Goal: Transaction & Acquisition: Obtain resource

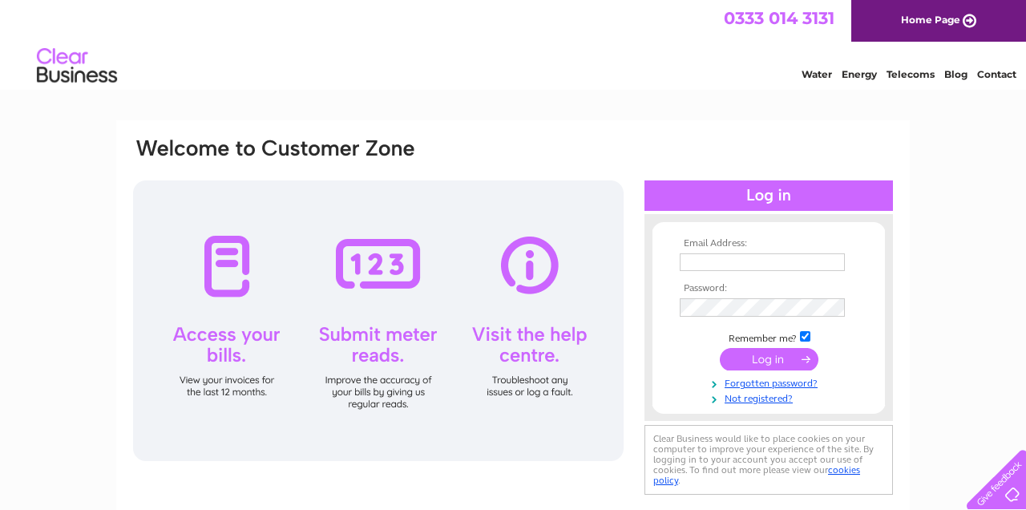
type input "robin@mountskip.co.uk"
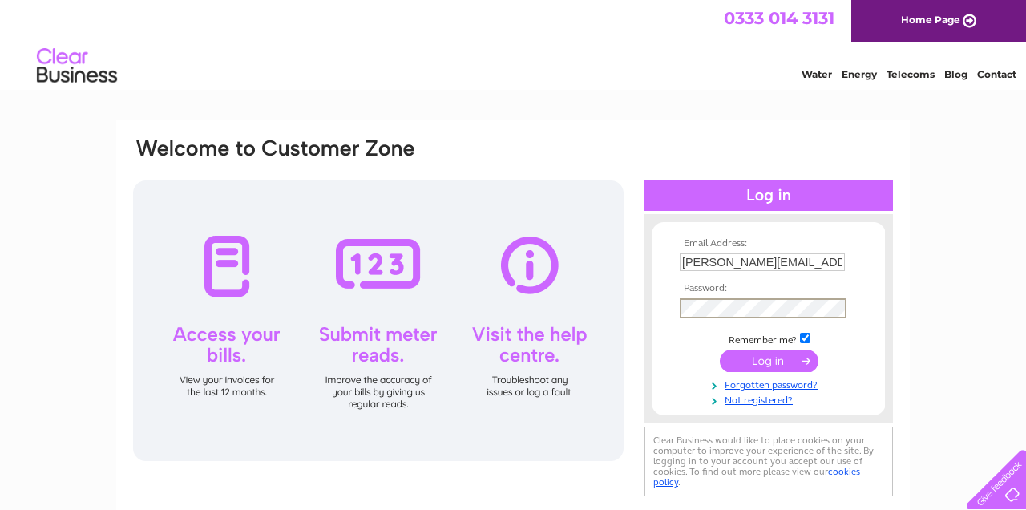
click at [729, 356] on input "submit" at bounding box center [769, 360] width 99 height 22
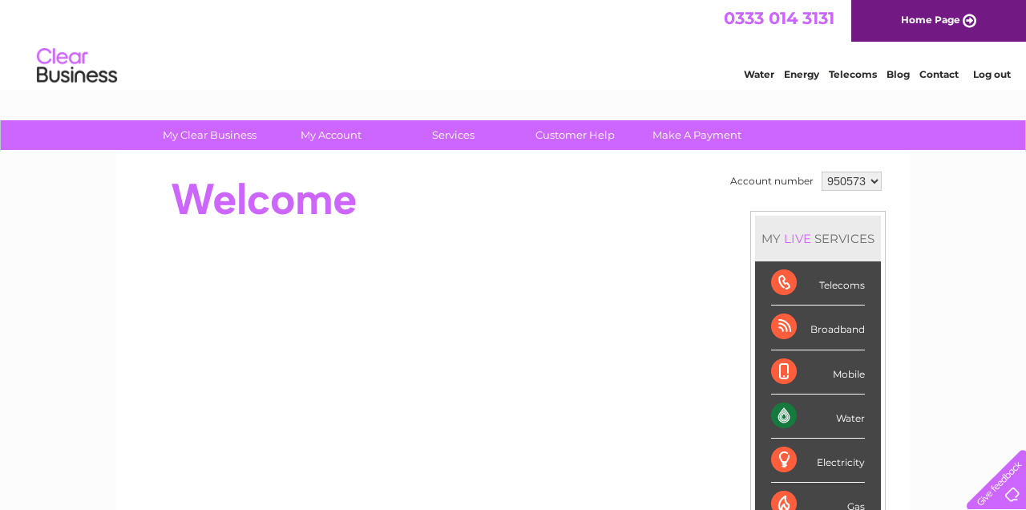
click at [853, 415] on div "Water" at bounding box center [818, 416] width 94 height 44
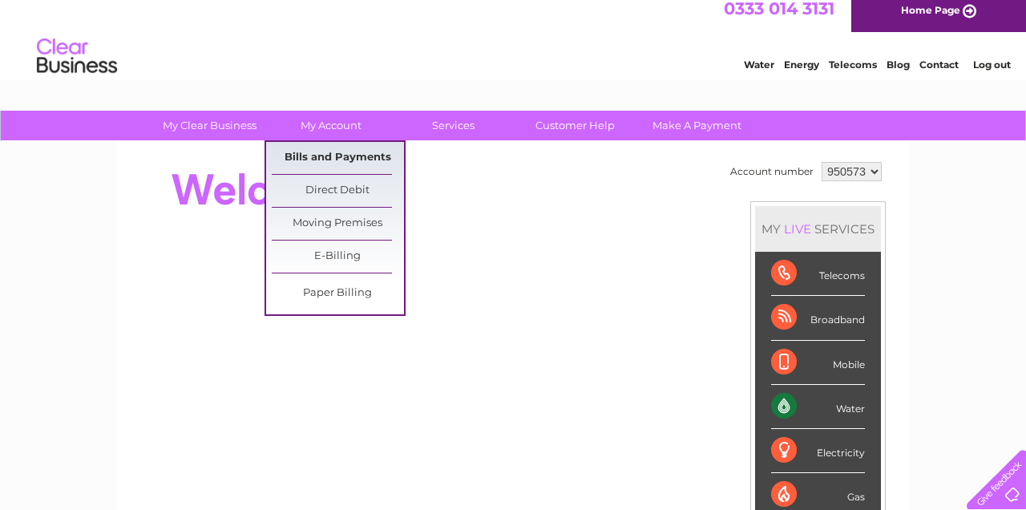
click at [339, 144] on link "Bills and Payments" at bounding box center [338, 158] width 132 height 32
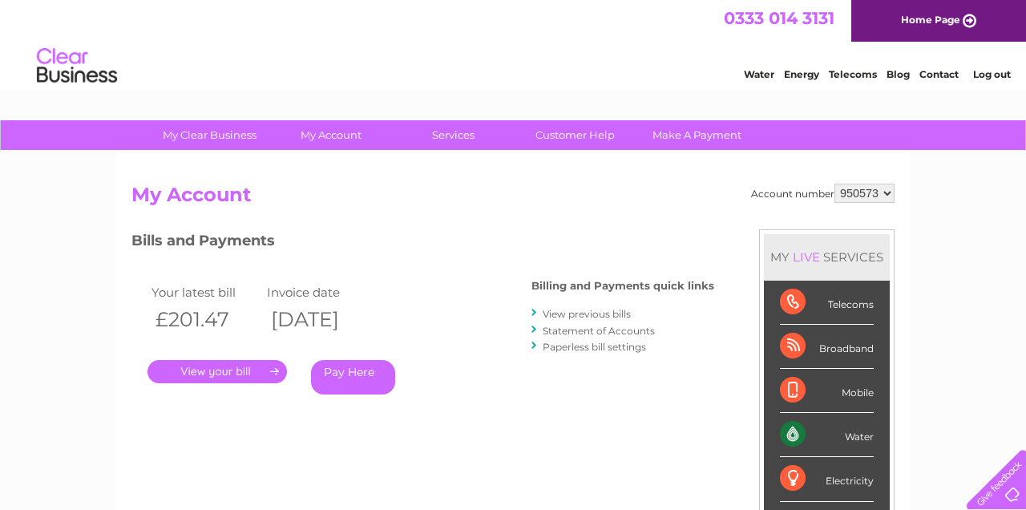
click at [579, 313] on link "View previous bills" at bounding box center [587, 314] width 88 height 12
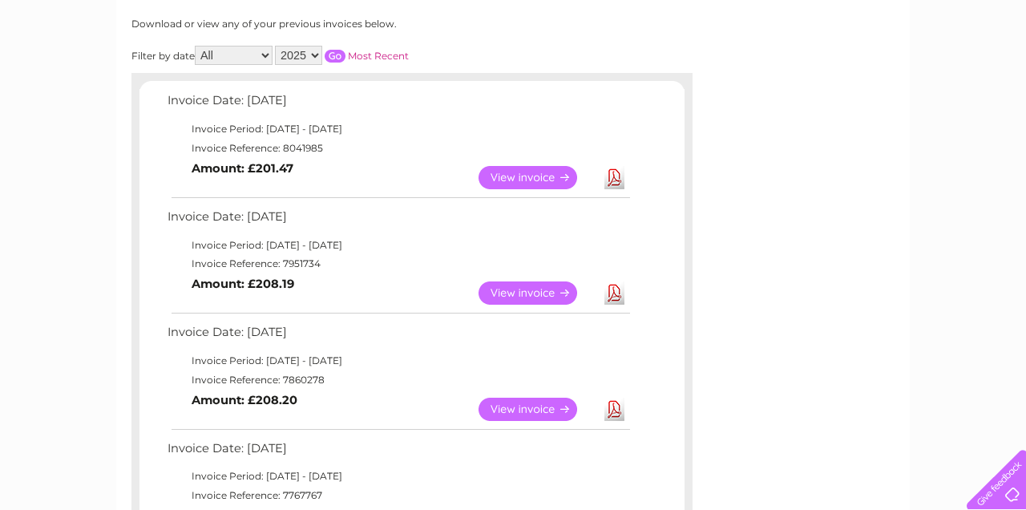
scroll to position [218, 0]
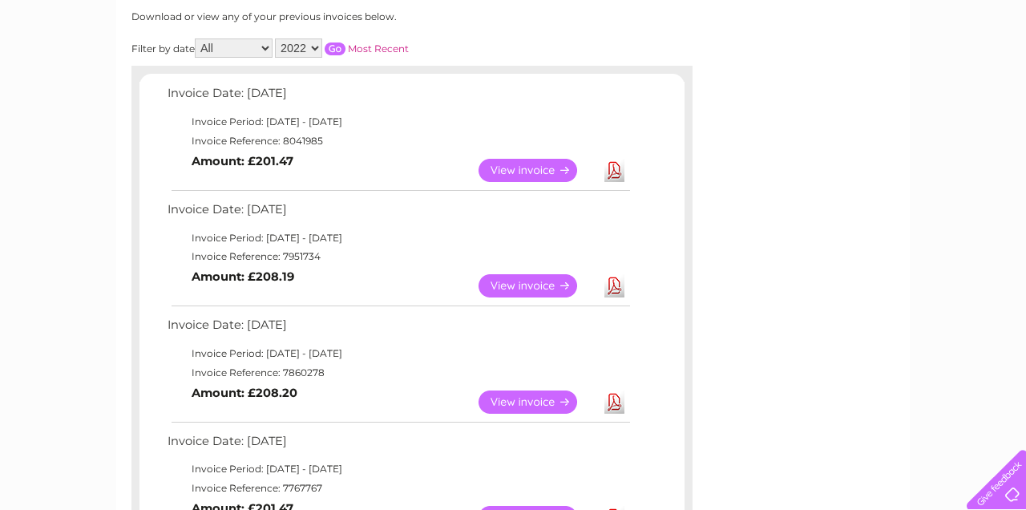
click at [345, 42] on input "button" at bounding box center [335, 48] width 21 height 13
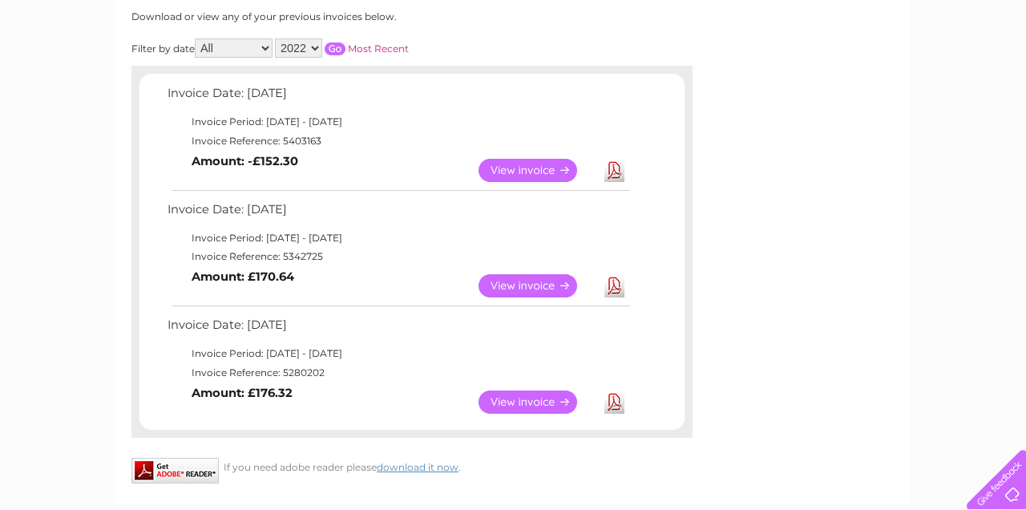
click at [529, 397] on link "View" at bounding box center [537, 401] width 118 height 23
click at [524, 163] on link "View" at bounding box center [537, 170] width 118 height 23
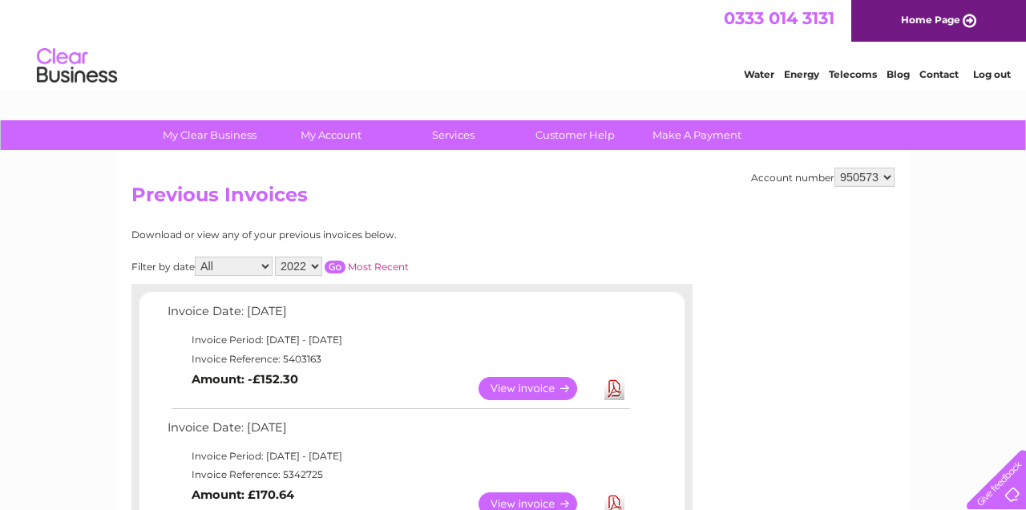
scroll to position [0, 0]
select select "2024"
click at [345, 263] on input "button" at bounding box center [335, 266] width 21 height 13
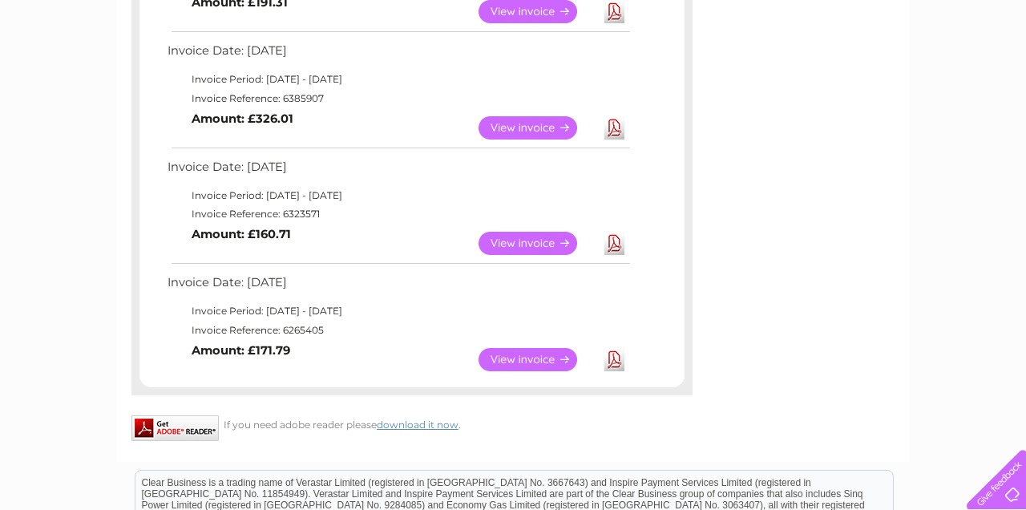
scroll to position [1305, 0]
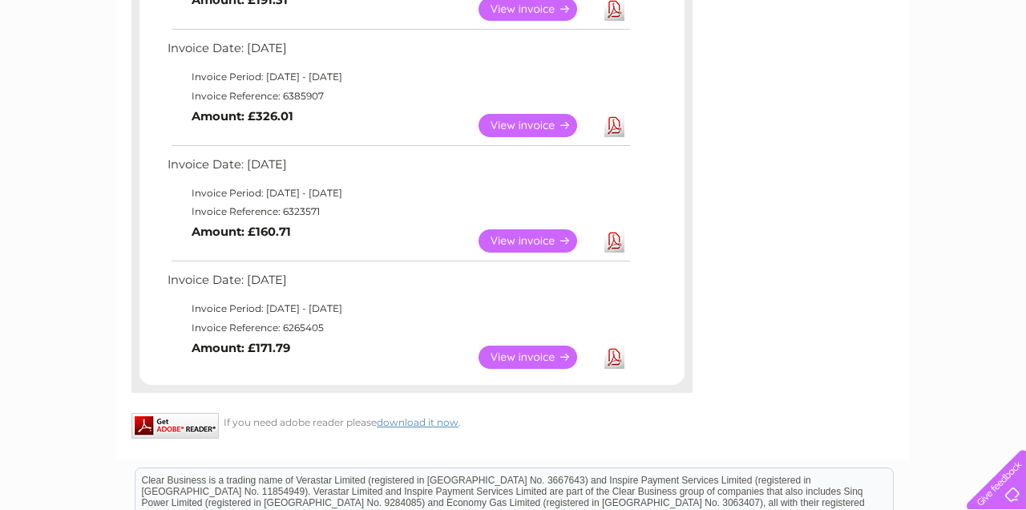
click at [535, 114] on link "View" at bounding box center [537, 125] width 118 height 23
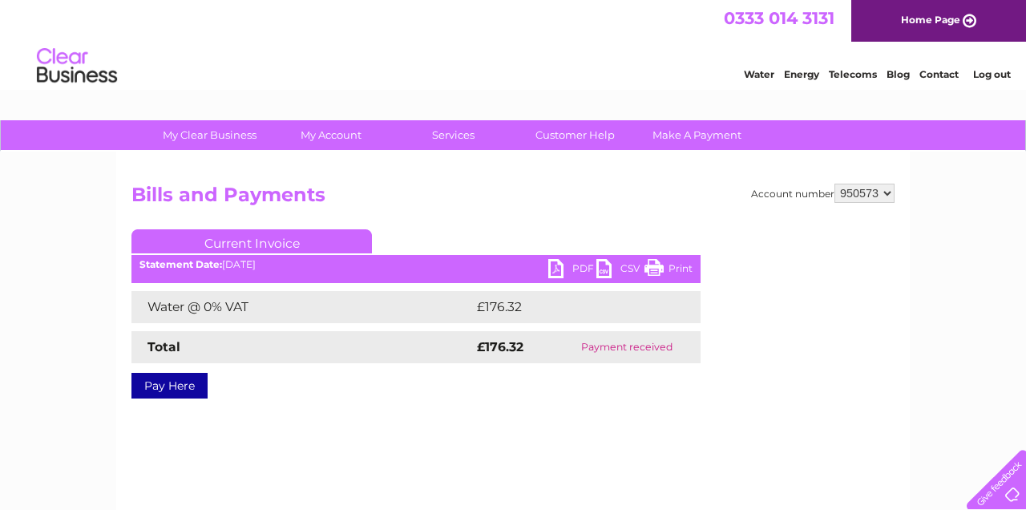
click at [555, 264] on link "PDF" at bounding box center [572, 270] width 48 height 23
click at [553, 268] on link "PDF" at bounding box center [572, 270] width 48 height 23
click at [557, 270] on link "PDF" at bounding box center [572, 270] width 48 height 23
click at [550, 222] on div "Account number 950573 Bills and Payments Current Invoice PDF CSV Print Total" at bounding box center [512, 303] width 763 height 239
click at [585, 266] on link "PDF" at bounding box center [572, 270] width 48 height 23
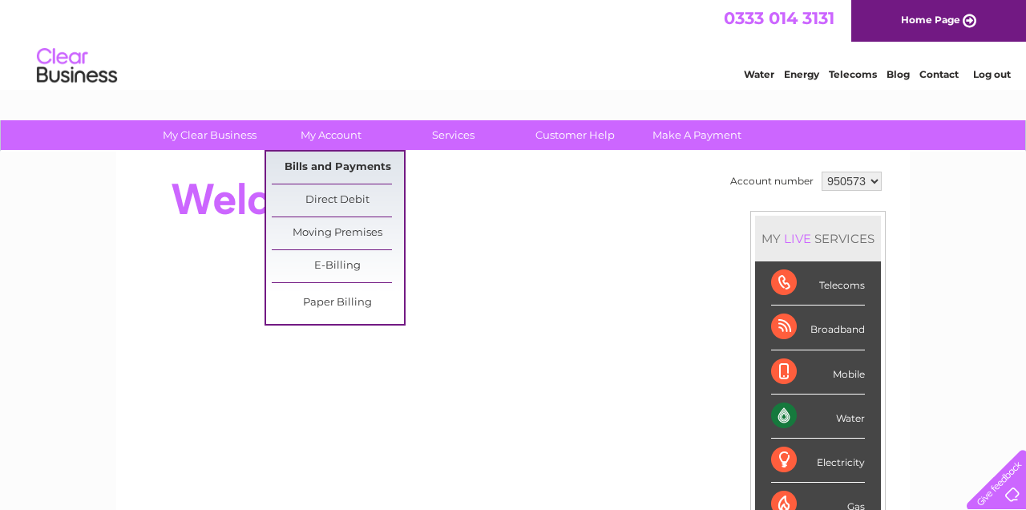
click at [339, 167] on link "Bills and Payments" at bounding box center [338, 167] width 132 height 32
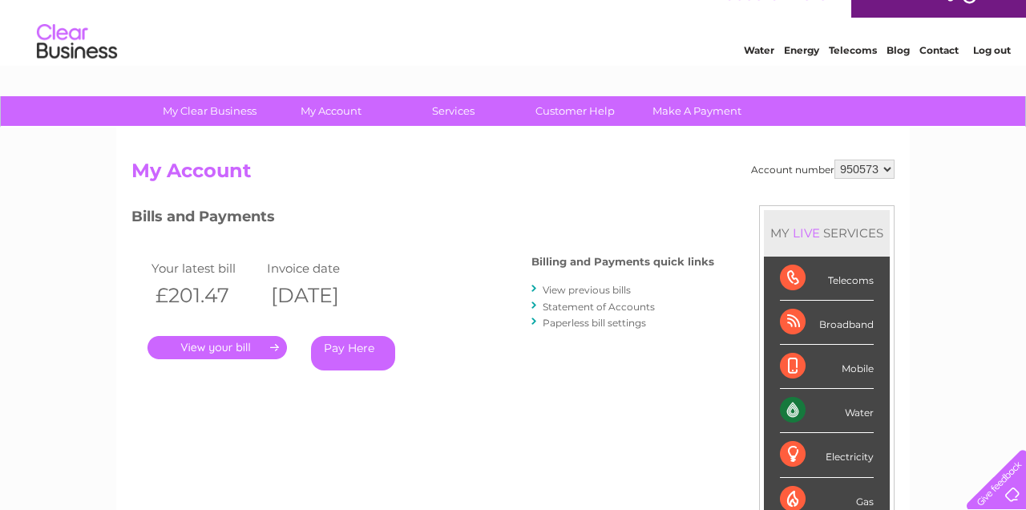
click at [243, 341] on link "." at bounding box center [216, 347] width 139 height 23
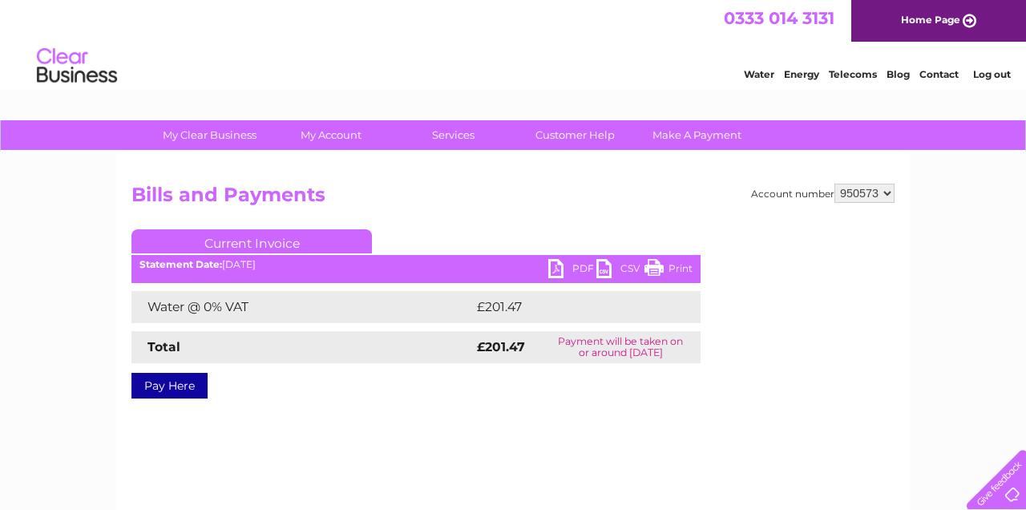
click at [559, 264] on link "PDF" at bounding box center [572, 270] width 48 height 23
